Goal: Task Accomplishment & Management: Use online tool/utility

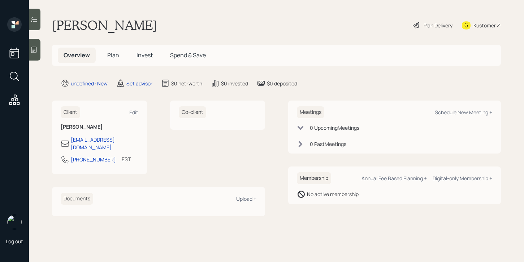
click at [35, 44] on div at bounding box center [35, 50] width 12 height 22
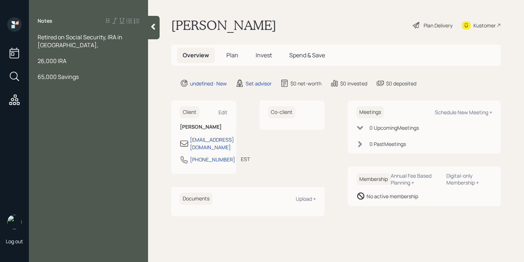
click at [53, 44] on span "Retired on Social Security, IRA in Vangaurd," at bounding box center [81, 41] width 86 height 16
click at [43, 104] on div "Notes Retired on Social Security, IRA in Vangaurd, 26,000 IRA 65,000 Savings" at bounding box center [88, 135] width 119 height 236
click at [44, 100] on div "Notes Retired on Social Security, IRA in Vangaurd, 26,000 IRA 65,000 Savings" at bounding box center [88, 135] width 119 height 236
click at [48, 99] on div "Notes Retired on Social Security, IRA in Vangaurd, 26,000 IRA 65,000 Savings" at bounding box center [88, 135] width 119 height 236
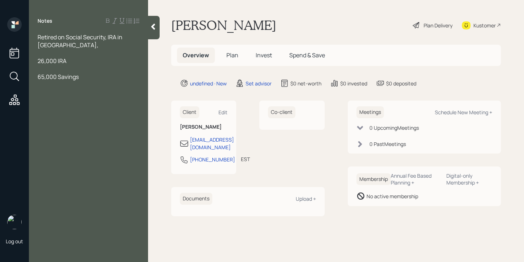
click at [51, 97] on div "Notes Retired on Social Security, IRA in Vangaurd, 26,000 IRA 65,000 Savings" at bounding box center [88, 135] width 119 height 236
drag, startPoint x: 51, startPoint y: 97, endPoint x: 55, endPoint y: 97, distance: 4.7
click at [51, 97] on div "Notes Retired on Social Security, IRA in Vangaurd, 26,000 IRA 65,000 Savings" at bounding box center [88, 135] width 119 height 236
click at [58, 97] on div "Notes Retired on Social Security, IRA in Vangaurd, 26,000 IRA 65,000 Savings" at bounding box center [88, 135] width 119 height 236
click at [84, 84] on div at bounding box center [89, 85] width 102 height 8
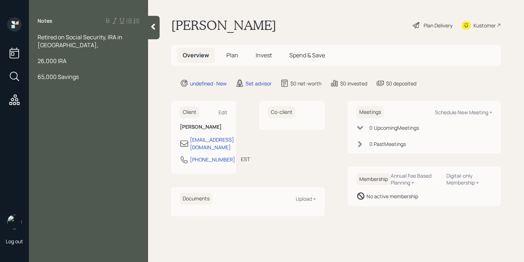
click at [80, 46] on div "Retired on Social Security, IRA in Vangaurd," at bounding box center [89, 41] width 102 height 16
click at [53, 92] on span "65,000 Savings" at bounding box center [58, 93] width 41 height 8
click at [69, 92] on span "65,000 Savings" at bounding box center [58, 93] width 41 height 8
click at [81, 90] on div "65,000 Savings" at bounding box center [89, 93] width 102 height 8
click at [68, 61] on div "Retired on Social Security, IRA in Vangaurd. Wants to set up a trust in the eve…" at bounding box center [89, 49] width 102 height 32
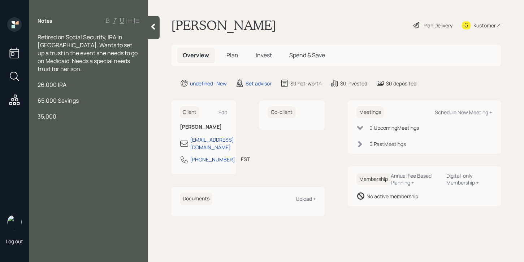
click at [49, 49] on span "Retired on Social Security, IRA in Vangaurd. Wants to set up a trust in the eve…" at bounding box center [88, 53] width 101 height 40
click at [50, 48] on span "Retired on Social Security, IRA in Vangaurd. Wants to set up a trust in the eve…" at bounding box center [88, 53] width 101 height 40
click at [51, 48] on span "Retired on Social Security, IRA in Vangaurd. Wants to set up a trust in the eve…" at bounding box center [88, 53] width 101 height 40
click at [84, 67] on div "Retired on Social Security, IRA in Vanguard. Wants to set up a trust in the eve…" at bounding box center [89, 53] width 102 height 40
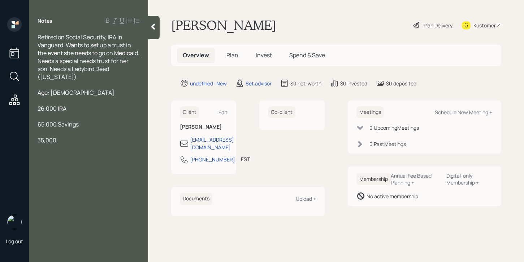
click at [154, 33] on div at bounding box center [154, 27] width 12 height 23
